Goal: Task Accomplishment & Management: Use online tool/utility

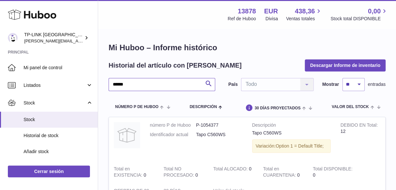
drag, startPoint x: 153, startPoint y: 83, endPoint x: 106, endPoint y: 83, distance: 47.4
click at [106, 83] on div "Mi Huboo – Informe histórico Historial del artículo con Huboo Descargar Informe…" at bounding box center [247, 130] width 298 height 203
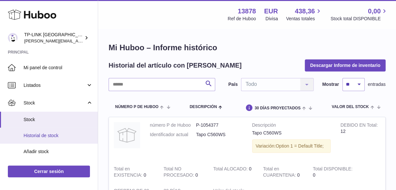
click at [55, 139] on link "Historial de stock" at bounding box center [49, 136] width 98 height 16
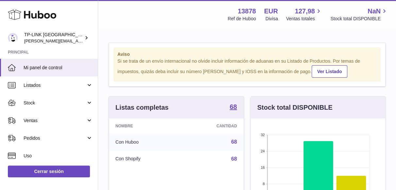
scroll to position [102, 135]
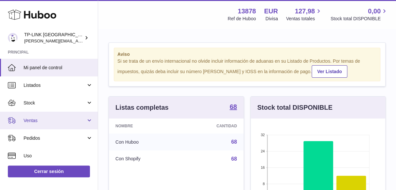
click at [88, 120] on link "Ventas" at bounding box center [49, 121] width 98 height 18
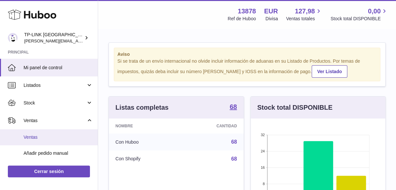
click at [40, 140] on span "Ventas" at bounding box center [58, 137] width 69 height 6
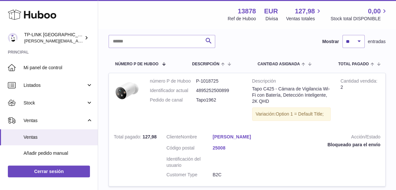
scroll to position [12, 0]
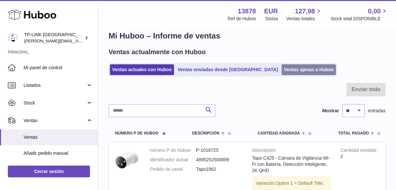
click at [282, 65] on link "Ventas ajenas a Huboo" at bounding box center [309, 69] width 55 height 11
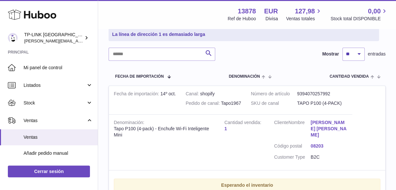
scroll to position [131, 0]
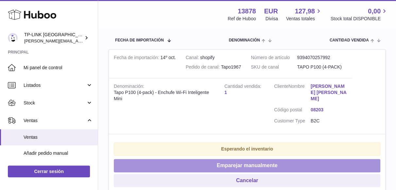
click at [290, 159] on button "Emparejar manualmente" at bounding box center [247, 165] width 267 height 13
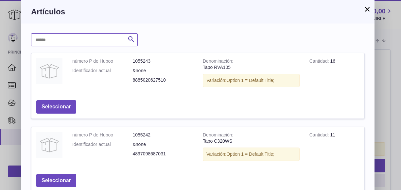
click at [37, 39] on input "text" at bounding box center [84, 39] width 107 height 13
type input "****"
click at [135, 38] on icon "submit" at bounding box center [131, 39] width 8 height 8
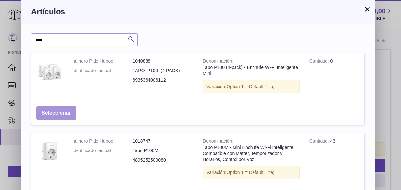
click at [63, 114] on button "Seleccionar" at bounding box center [56, 113] width 40 height 13
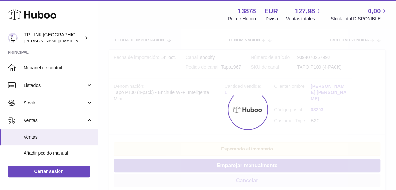
scroll to position [41, 0]
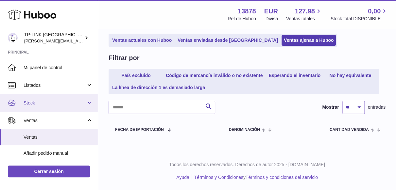
click at [95, 100] on link "Stock" at bounding box center [49, 103] width 98 height 18
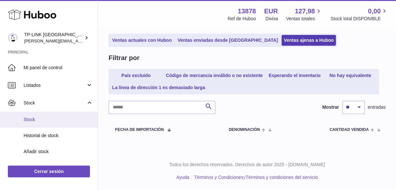
click at [50, 120] on span "Stock" at bounding box center [58, 120] width 69 height 6
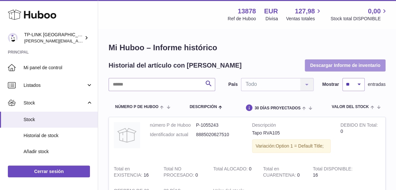
click at [344, 65] on button "Descargar Informe de inventario" at bounding box center [345, 66] width 81 height 12
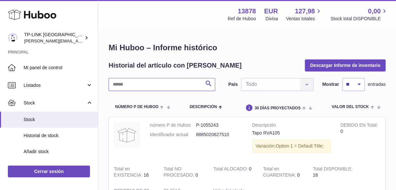
click at [157, 81] on input "text" at bounding box center [162, 84] width 107 height 13
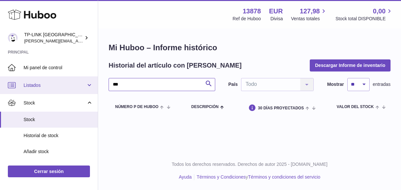
drag, startPoint x: 130, startPoint y: 83, endPoint x: 96, endPoint y: 80, distance: 34.1
click at [96, 80] on div "Huboo TP-LINK [GEOGRAPHIC_DATA], SOCIEDAD LIMITADA [PERSON_NAME][EMAIL_ADDRESS]…" at bounding box center [200, 95] width 401 height 190
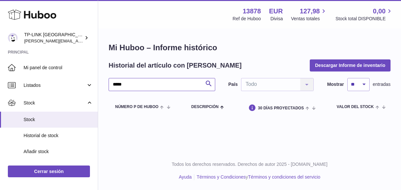
type input "*****"
